Goal: Task Accomplishment & Management: Use online tool/utility

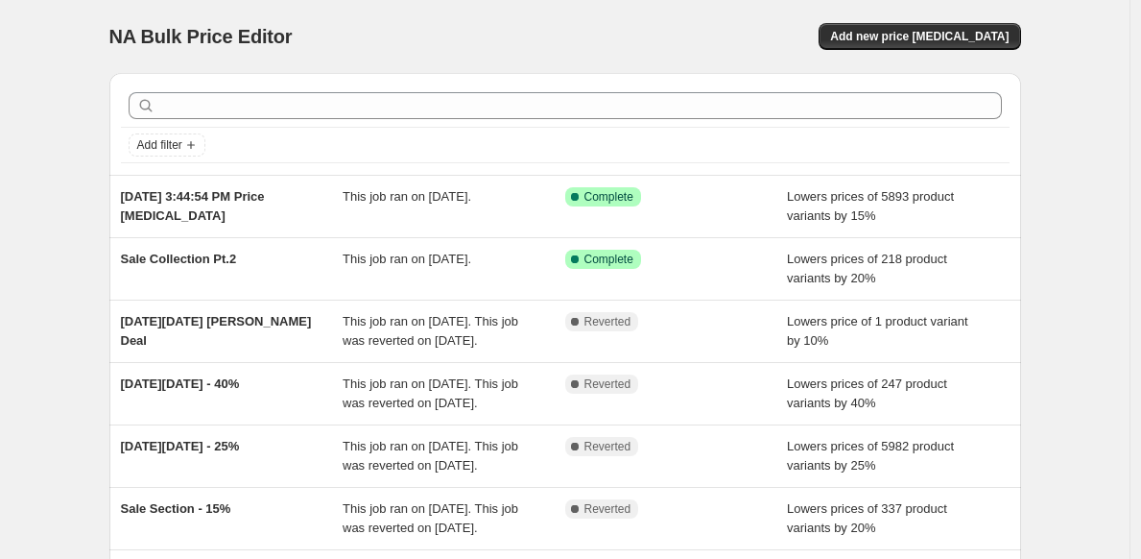
drag, startPoint x: 918, startPoint y: 39, endPoint x: 927, endPoint y: -1, distance: 41.4
click at [927, 0] on div "NA Bulk Price Editor. This page is ready NA Bulk Price Editor Add new price [ME…" at bounding box center [565, 36] width 912 height 73
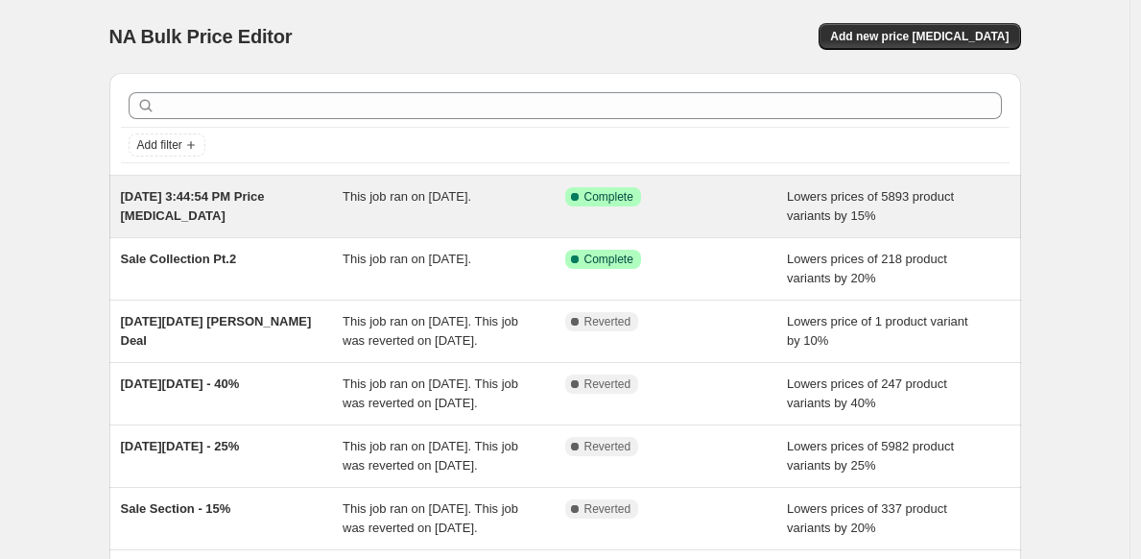
click at [291, 223] on div "[DATE] 3:44:54 PM Price [MEDICAL_DATA]" at bounding box center [232, 206] width 223 height 38
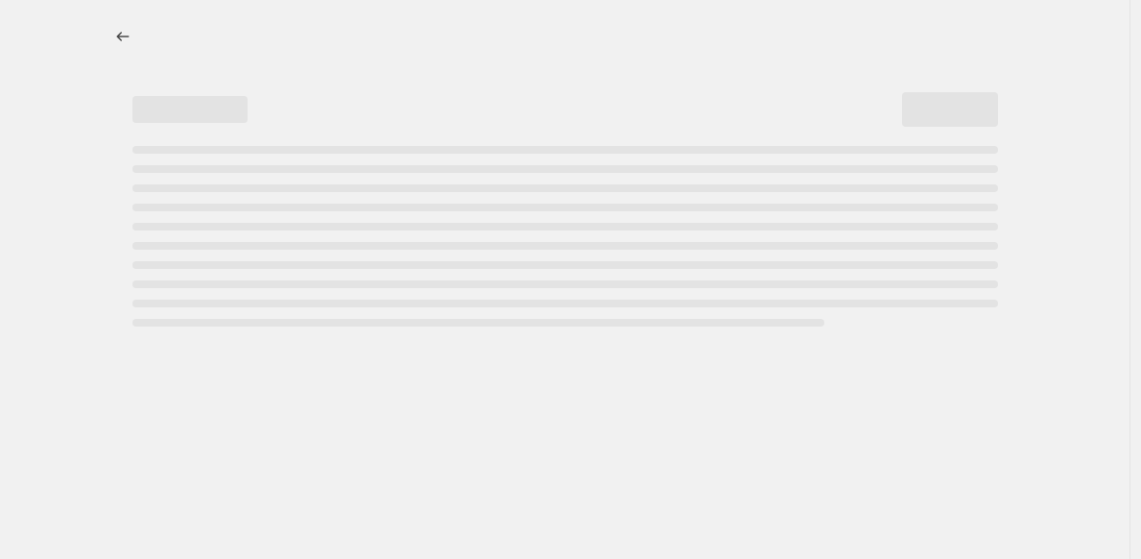
select select "percentage"
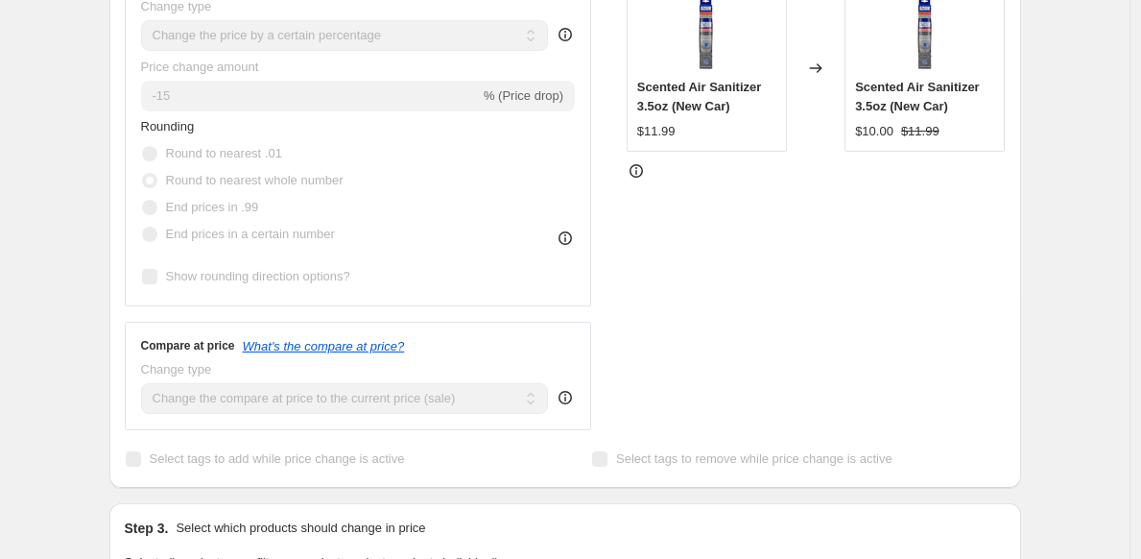
scroll to position [579, 0]
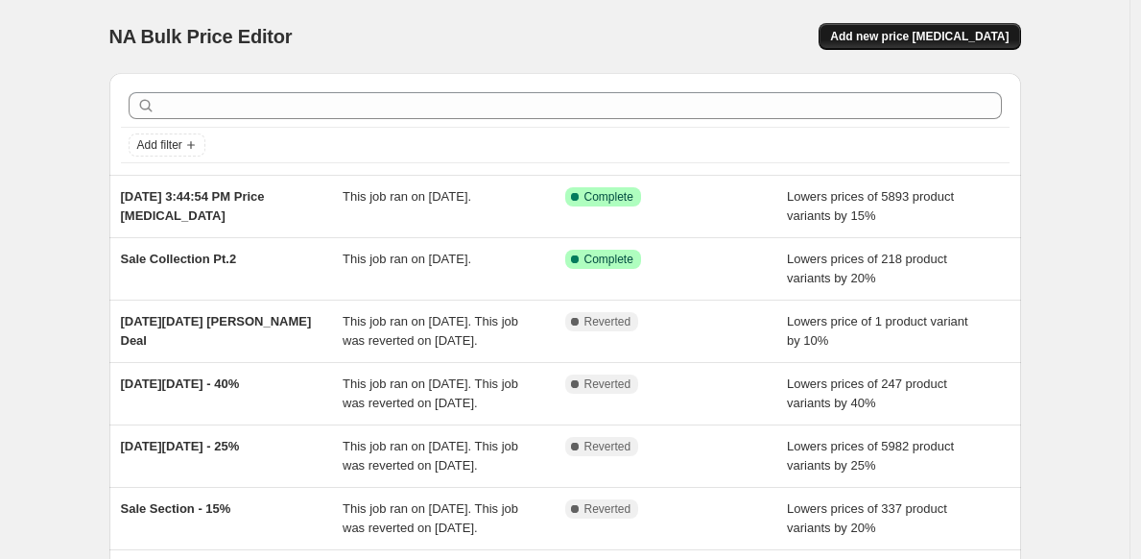
click at [952, 44] on button "Add new price [MEDICAL_DATA]" at bounding box center [920, 36] width 202 height 27
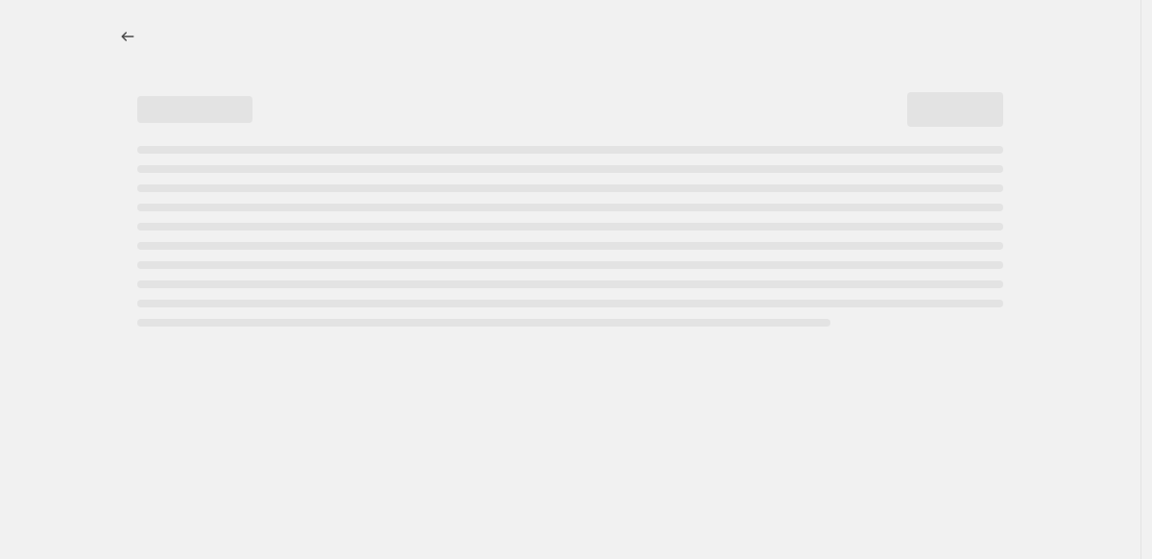
select select "percentage"
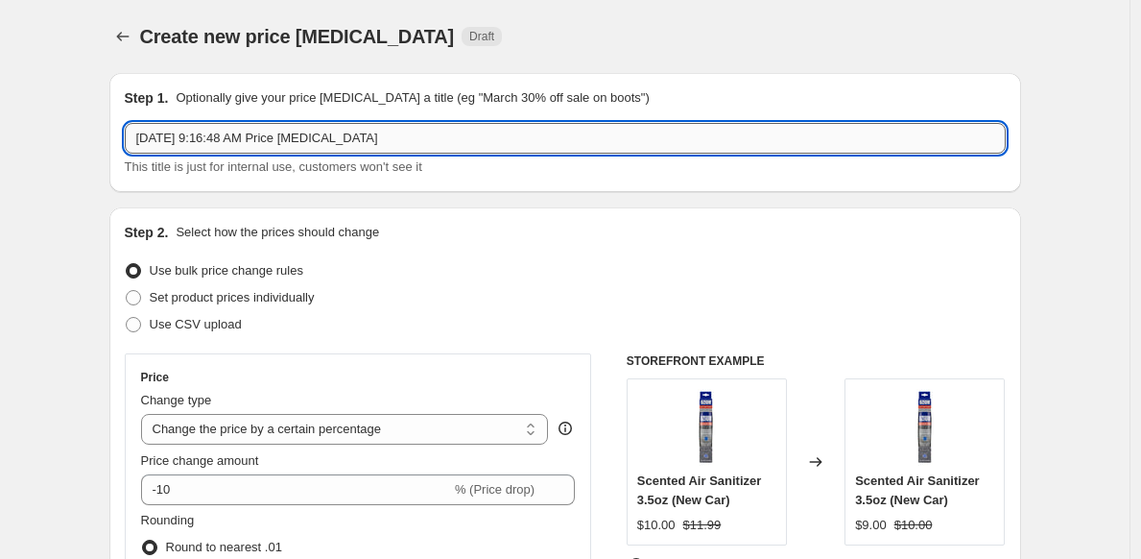
click at [454, 134] on input "[DATE] 9:16:48 AM Price [MEDICAL_DATA]" at bounding box center [565, 138] width 881 height 31
drag, startPoint x: 451, startPoint y: 134, endPoint x: 298, endPoint y: 141, distance: 153.7
click at [298, 141] on input "[DATE] 9:16:48 AM Price [MEDICAL_DATA]" at bounding box center [565, 138] width 881 height 31
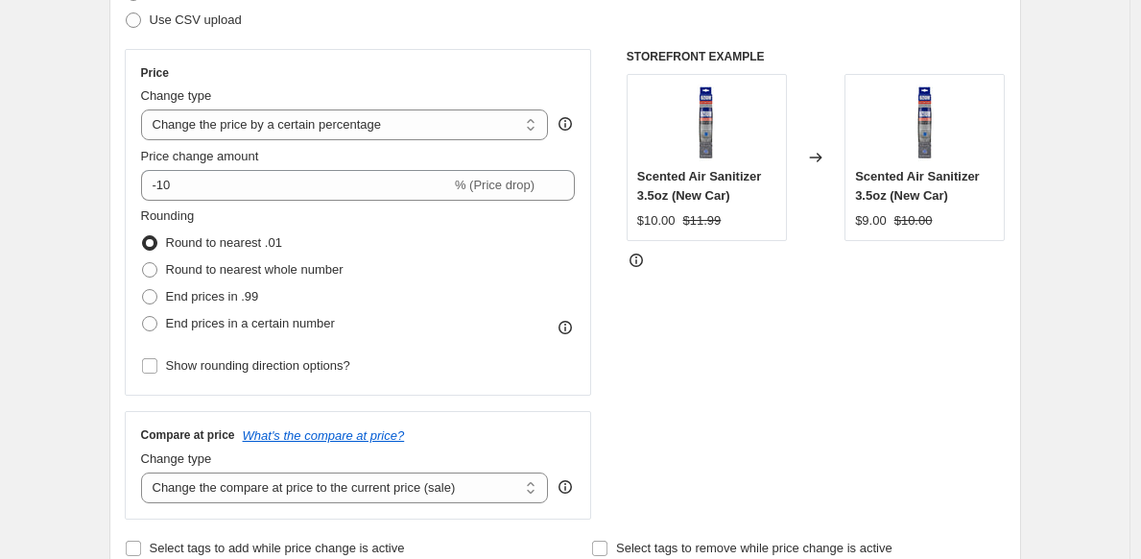
scroll to position [311, 0]
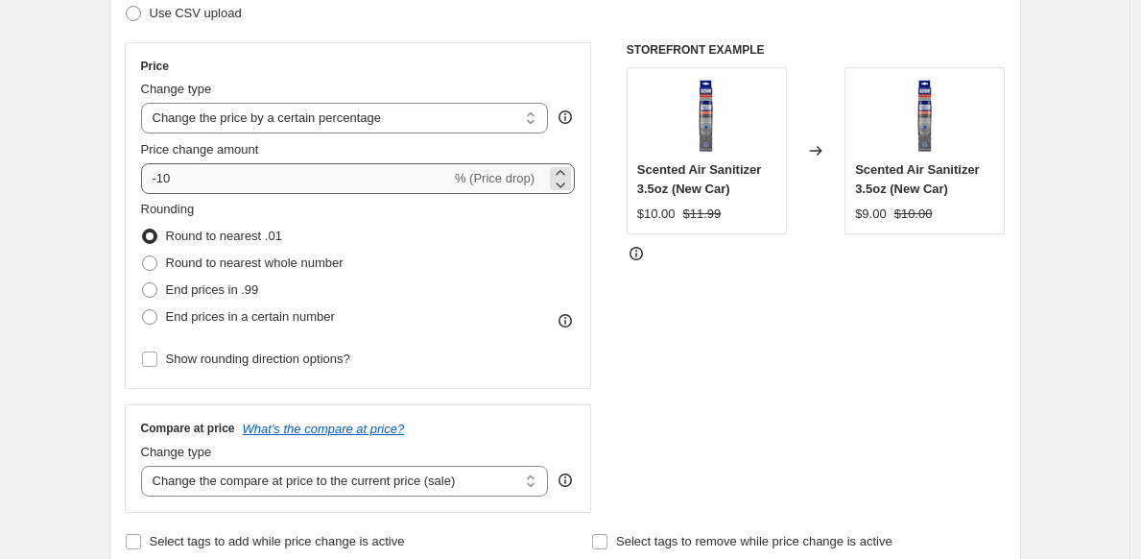
type input "[DATE] 9:16:48 AM Removal Test"
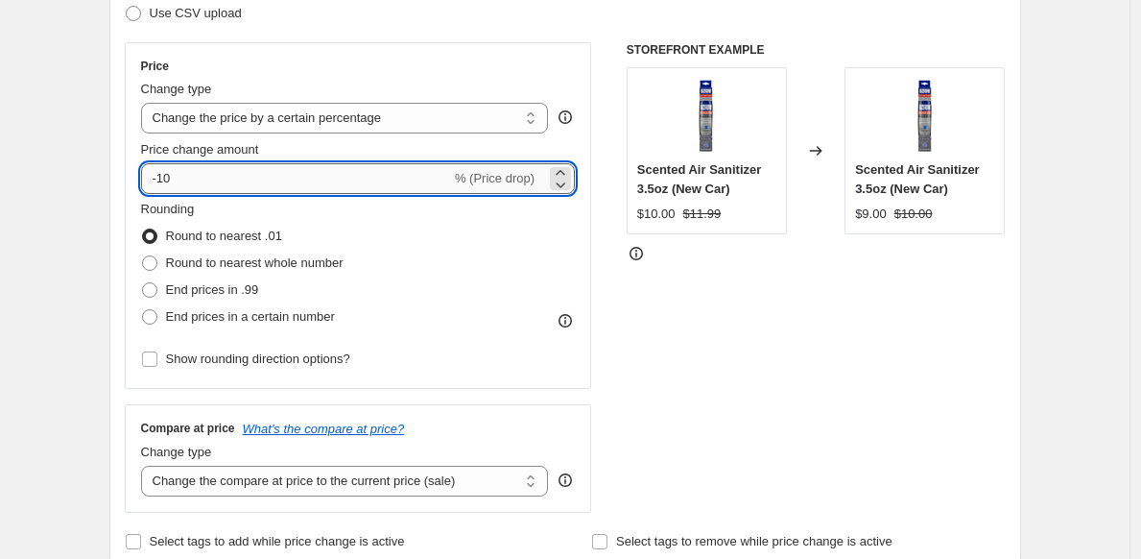
click at [428, 179] on input "-10" at bounding box center [296, 178] width 310 height 31
type input "-15"
click at [406, 243] on div "Rounding Round to nearest .01 Round to nearest whole number End prices in .99 E…" at bounding box center [358, 265] width 435 height 131
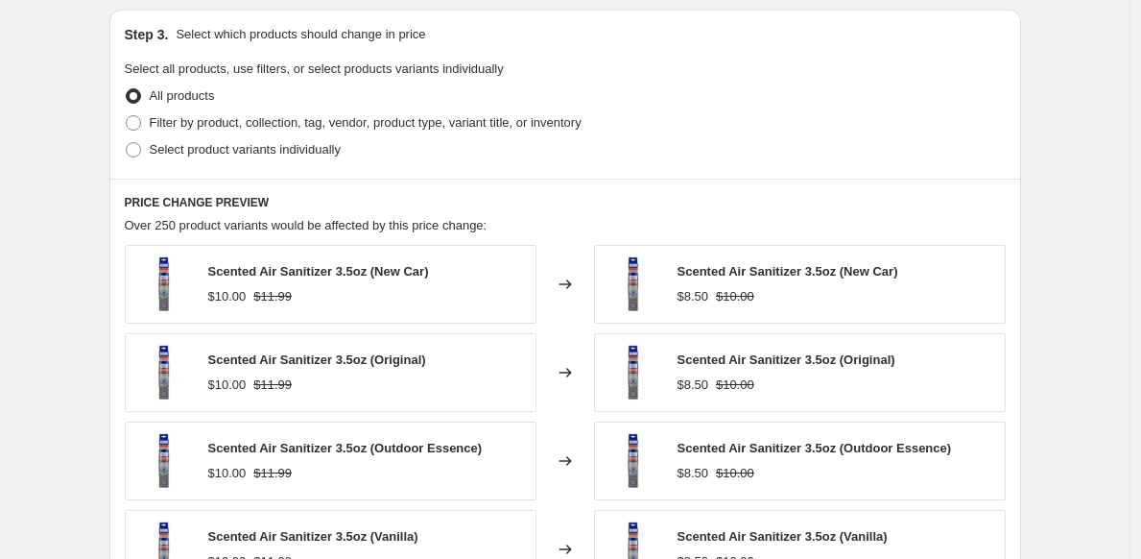
scroll to position [880, 0]
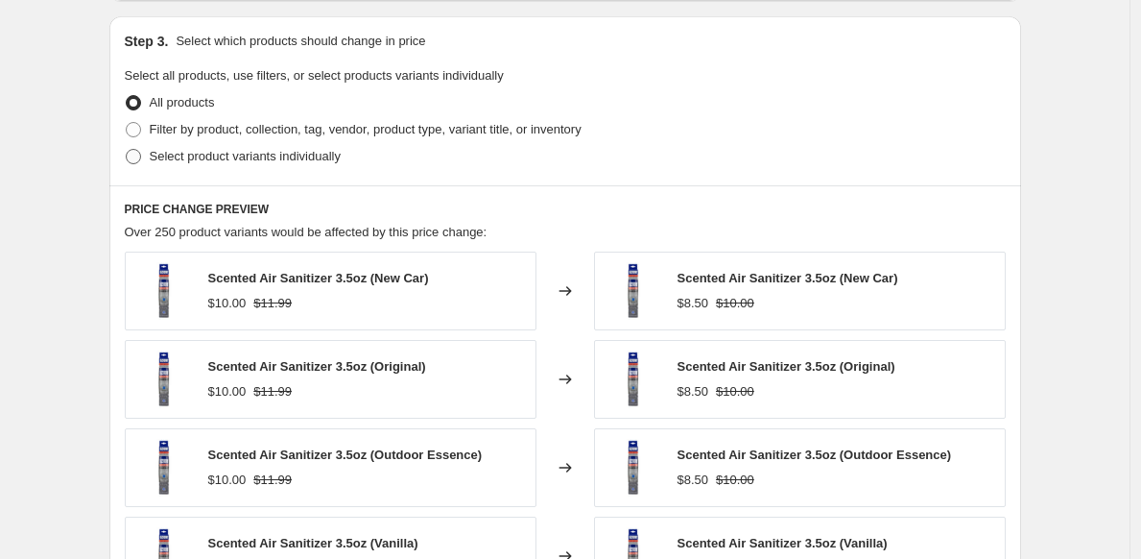
click at [135, 154] on span at bounding box center [133, 156] width 15 height 15
click at [127, 150] on input "Select product variants individually" at bounding box center [126, 149] width 1 height 1
radio input "true"
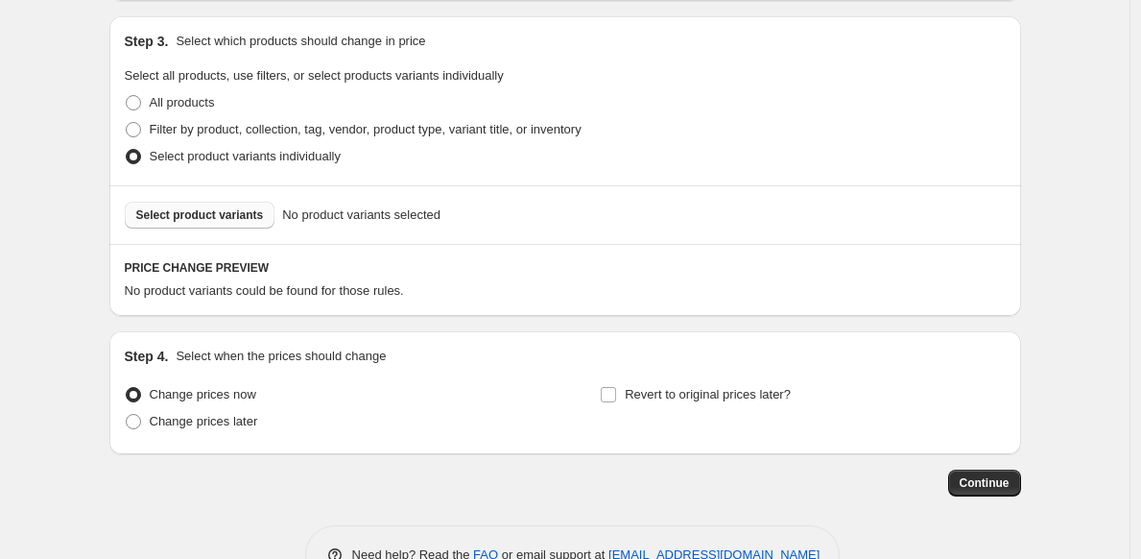
click at [228, 215] on span "Select product variants" at bounding box center [200, 214] width 128 height 15
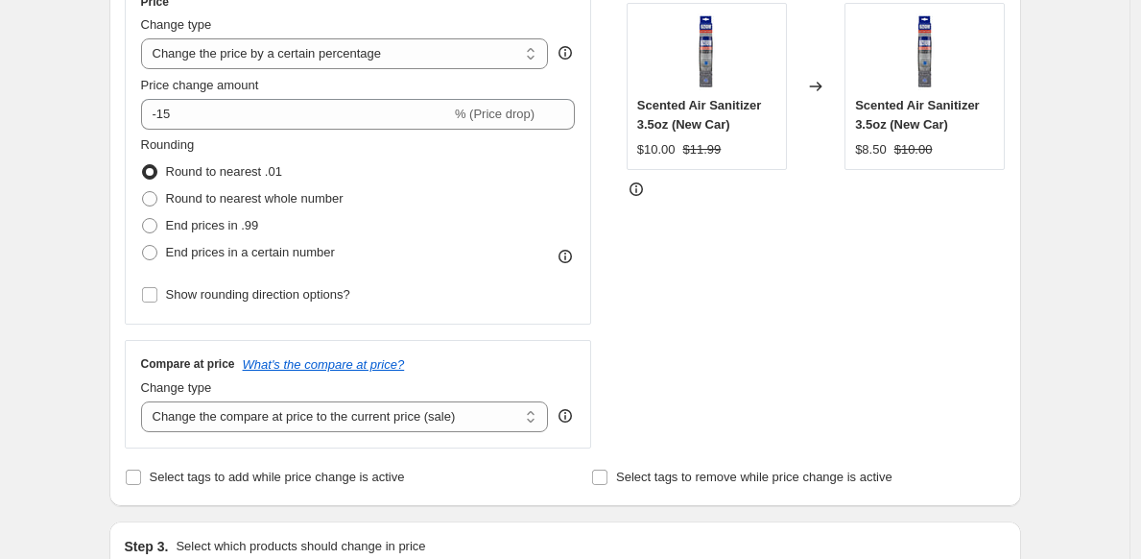
scroll to position [427, 0]
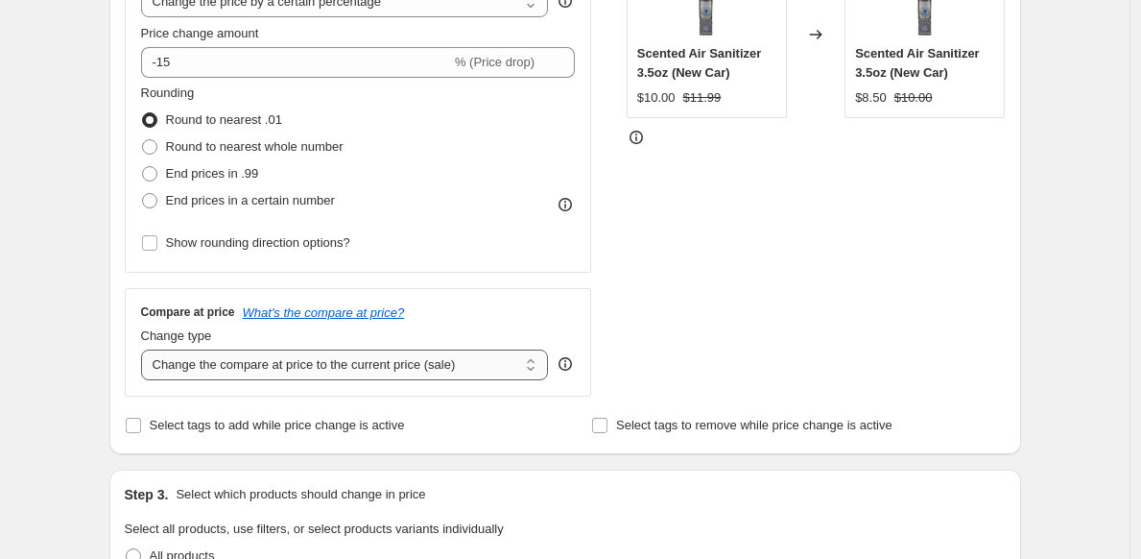
click at [531, 364] on select "Change the compare at price to the current price (sale) Change the compare at p…" at bounding box center [345, 364] width 408 height 31
click at [388, 315] on icon "What's the compare at price?" at bounding box center [324, 312] width 162 height 14
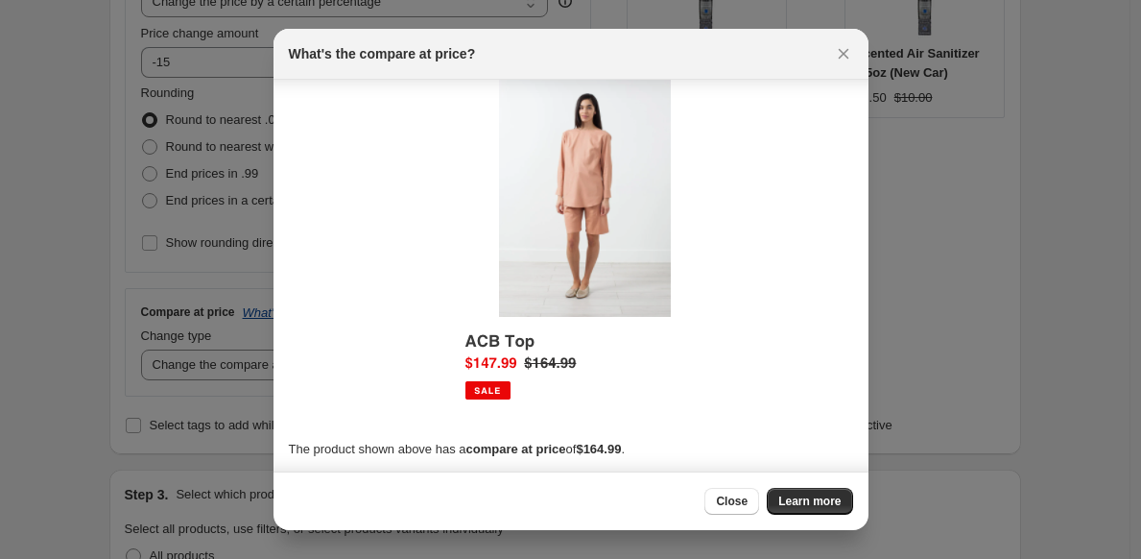
scroll to position [26, 0]
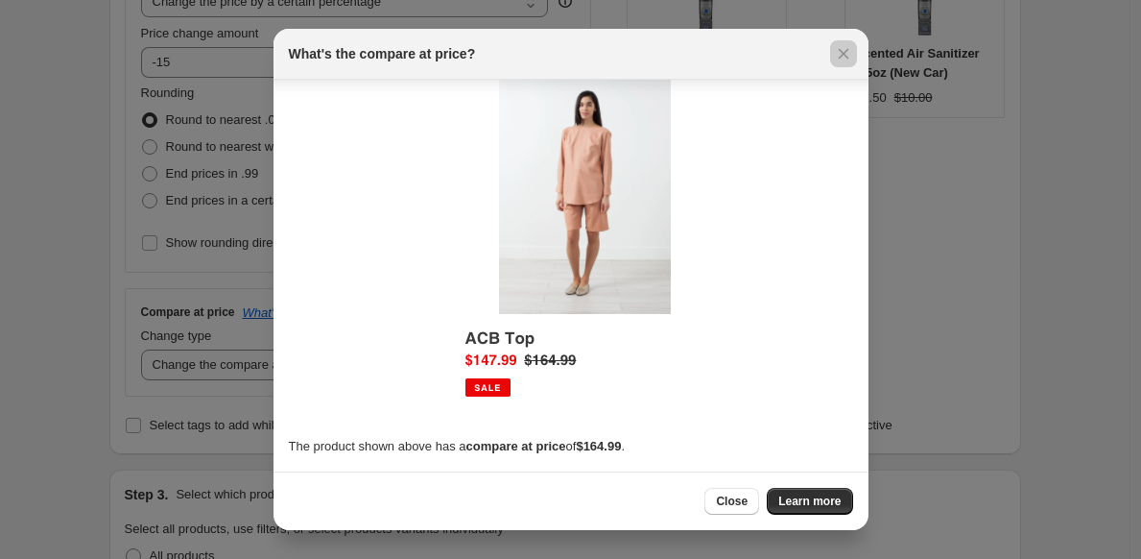
click at [59, 320] on div at bounding box center [570, 279] width 1141 height 559
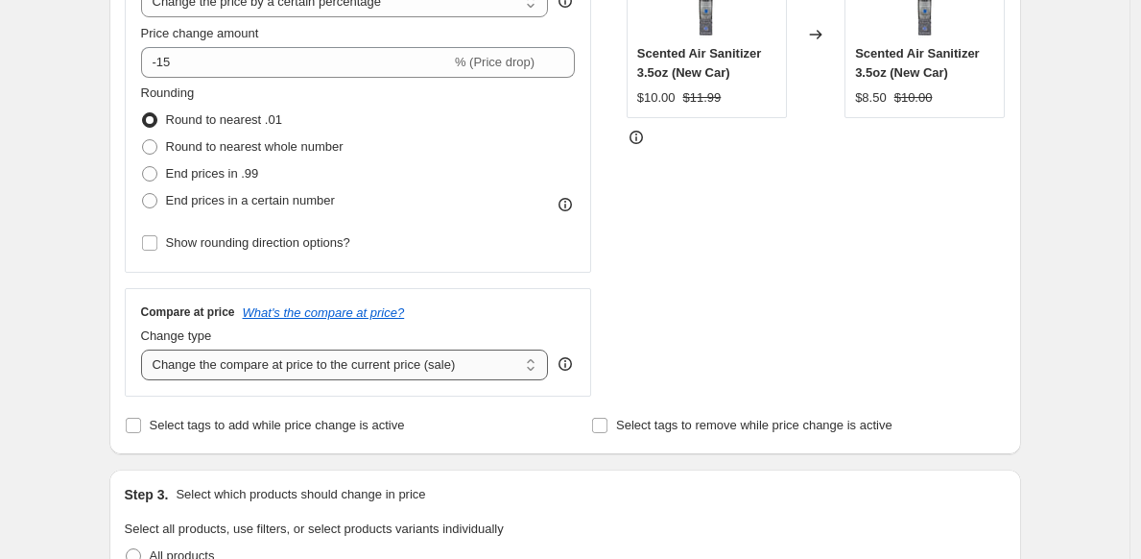
click at [295, 369] on select "Change the compare at price to the current price (sale) Change the compare at p…" at bounding box center [345, 364] width 408 height 31
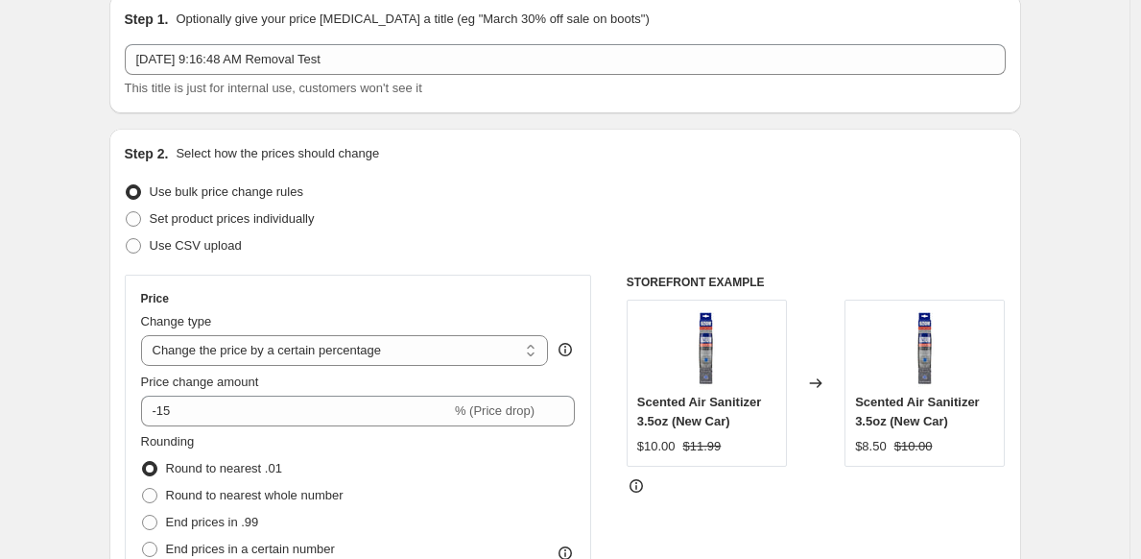
scroll to position [0, 0]
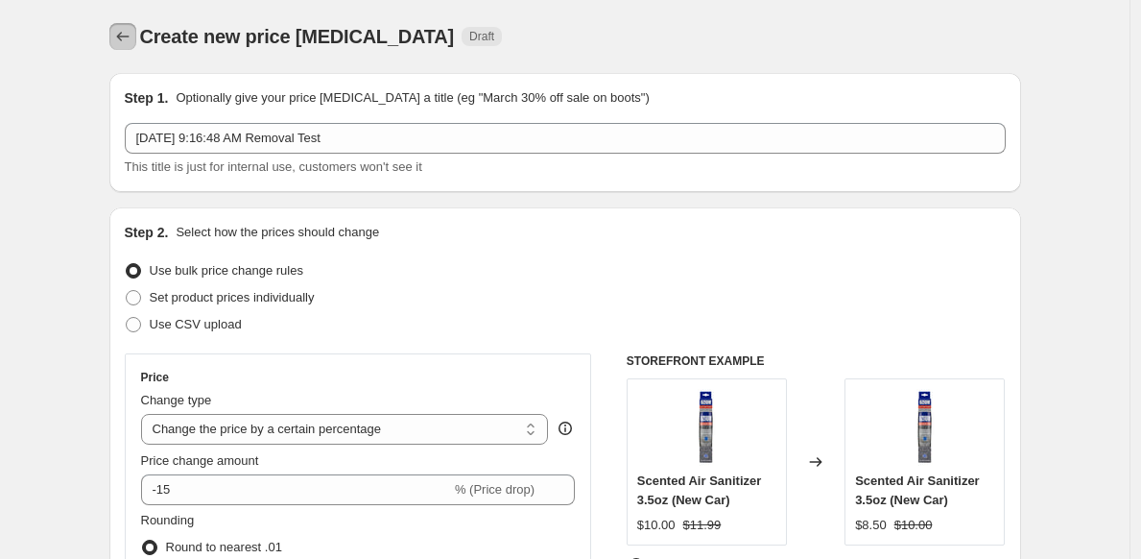
click at [125, 39] on icon "Price change jobs" at bounding box center [122, 37] width 12 height 10
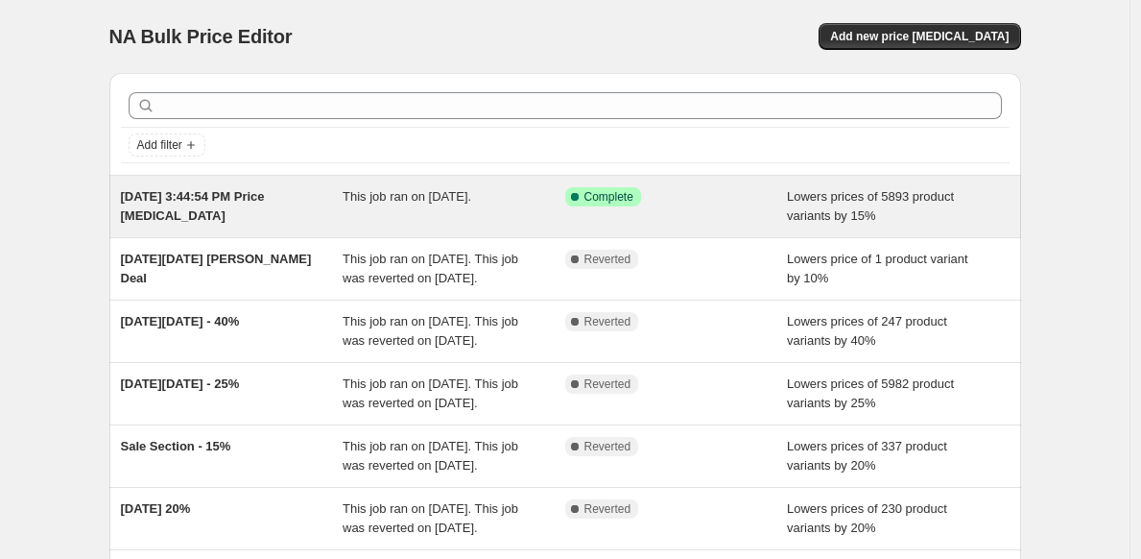
click at [664, 212] on div "Success Complete Complete" at bounding box center [676, 206] width 223 height 38
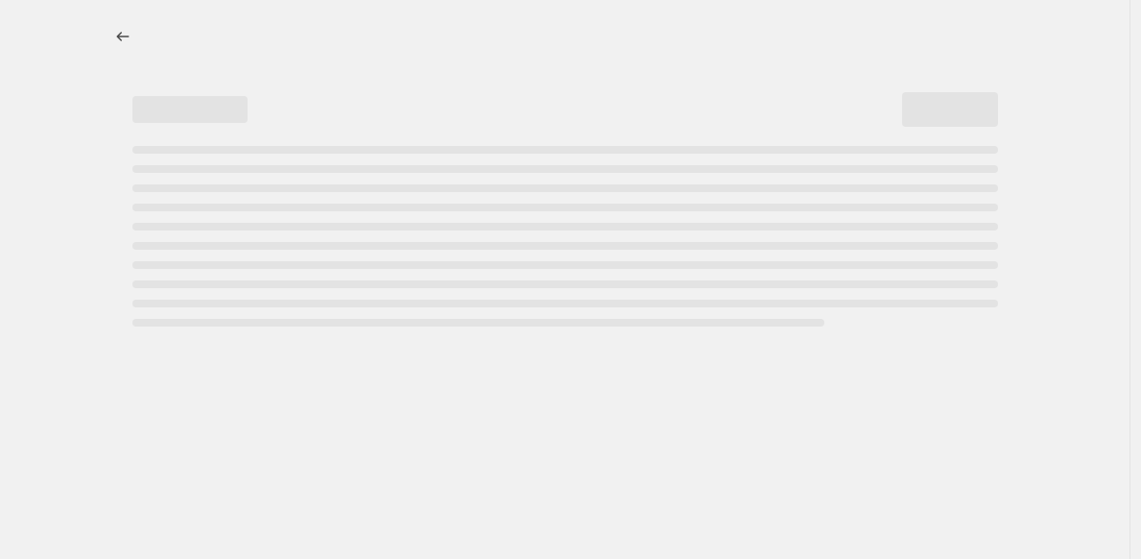
select select "percentage"
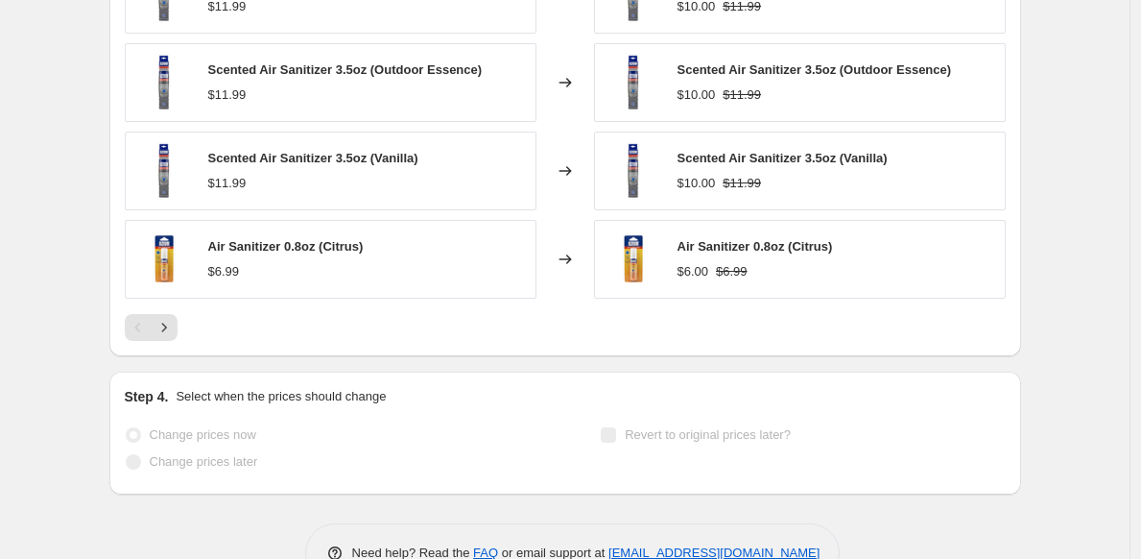
scroll to position [1500, 0]
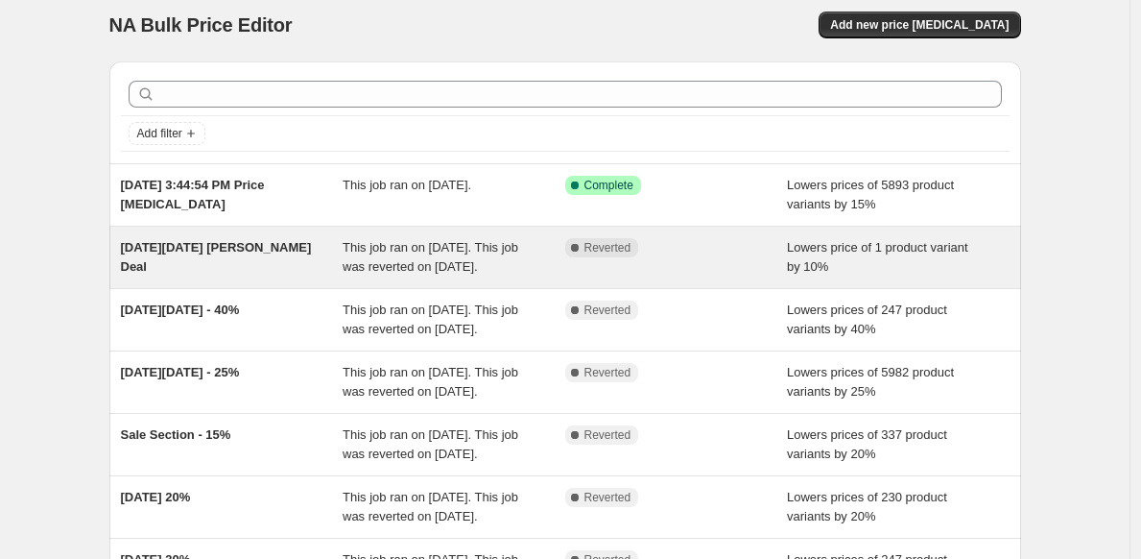
scroll to position [30, 0]
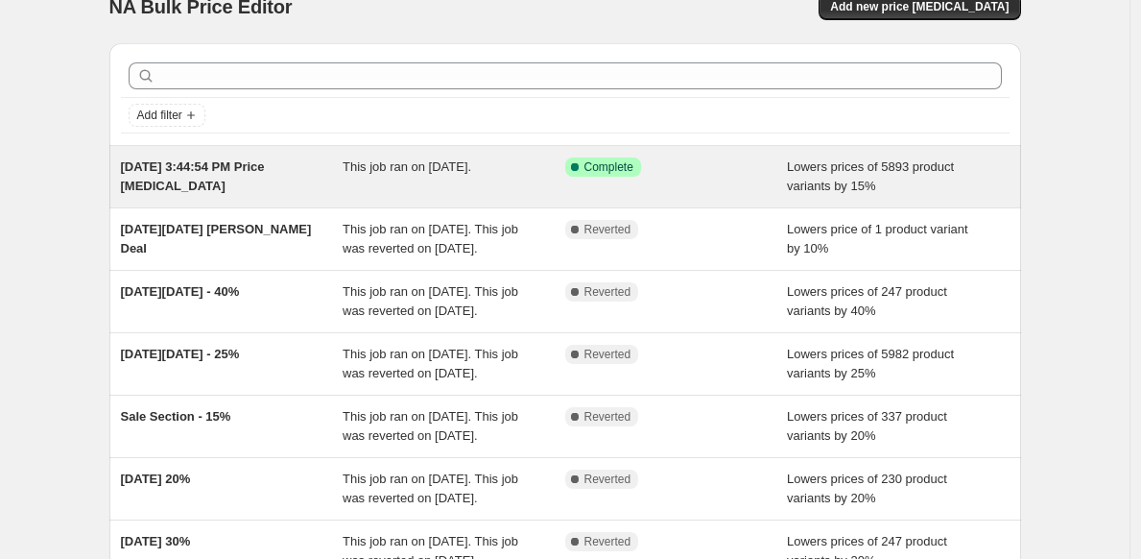
click at [294, 184] on div "[DATE] 3:44:54 PM Price [MEDICAL_DATA]" at bounding box center [232, 176] width 223 height 38
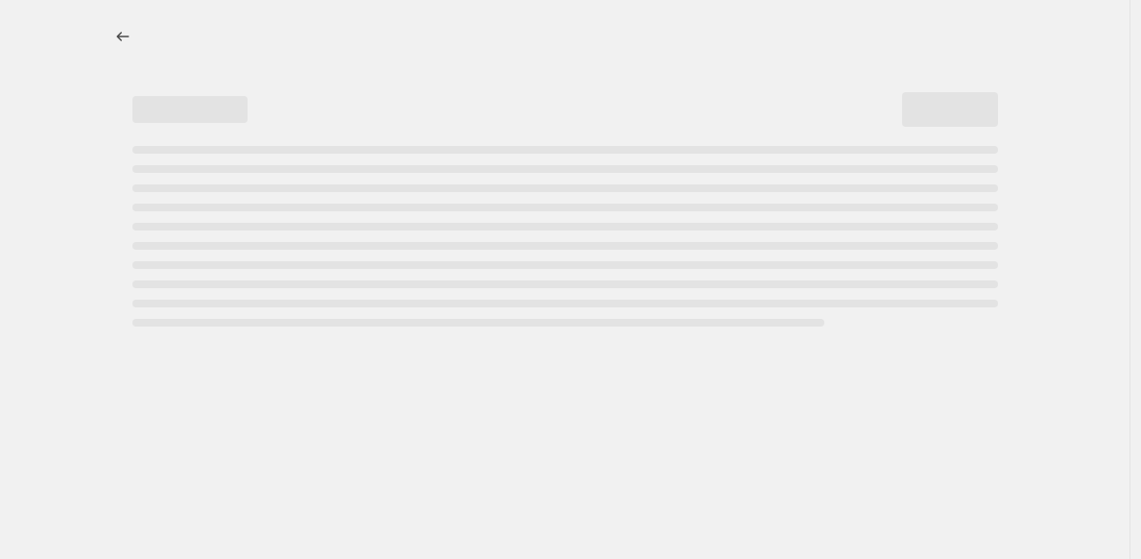
select select "percentage"
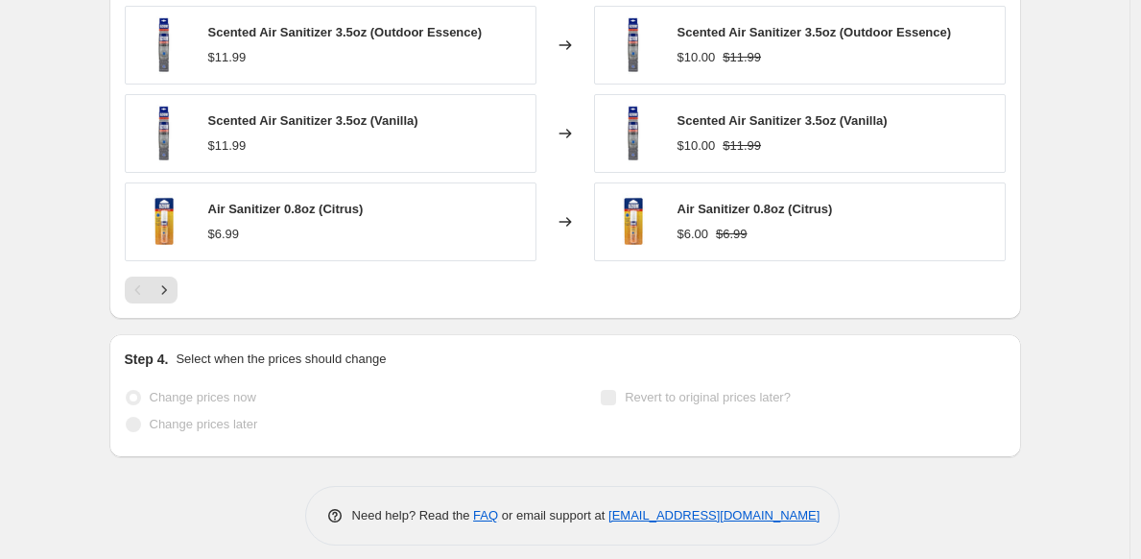
scroll to position [1500, 0]
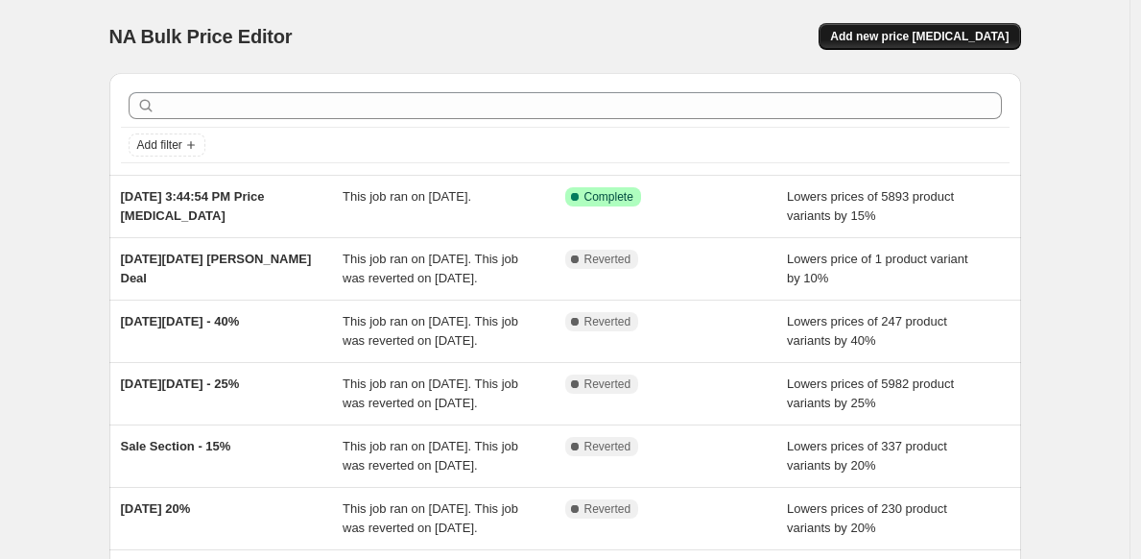
click at [945, 43] on span "Add new price [MEDICAL_DATA]" at bounding box center [919, 36] width 179 height 15
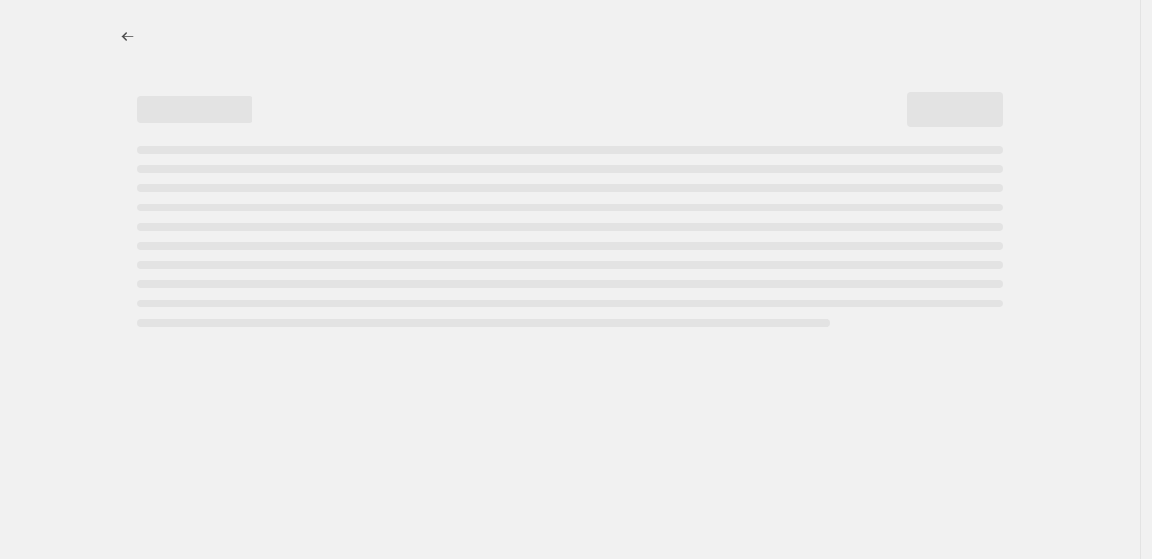
select select "percentage"
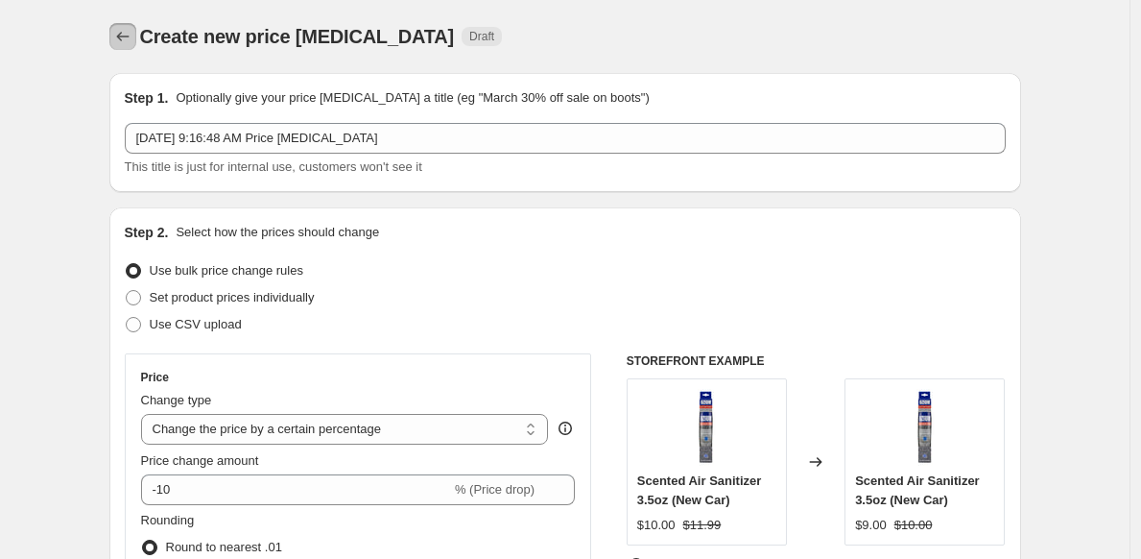
click at [125, 35] on icon "Price change jobs" at bounding box center [122, 36] width 19 height 19
